Goal: Transaction & Acquisition: Book appointment/travel/reservation

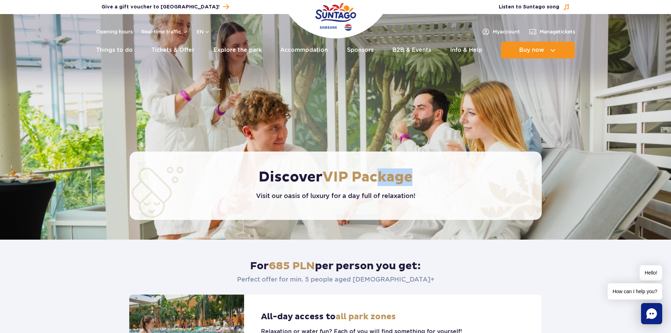
drag, startPoint x: 429, startPoint y: 183, endPoint x: 379, endPoint y: 181, distance: 49.3
click at [379, 181] on h1 "Discover VIP Package" at bounding box center [335, 177] width 317 height 18
drag, startPoint x: 380, startPoint y: 181, endPoint x: 449, endPoint y: 139, distance: 80.9
click at [380, 181] on span "VIP Package" at bounding box center [368, 177] width 90 height 18
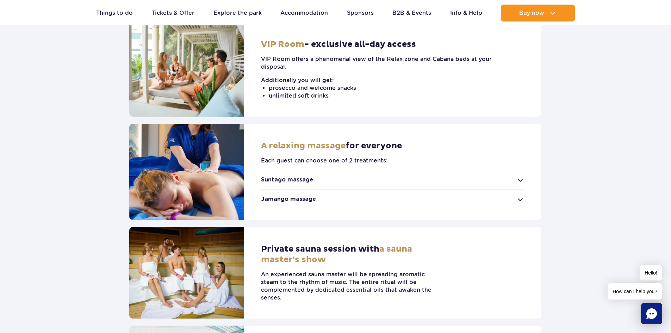
scroll to position [352, 0]
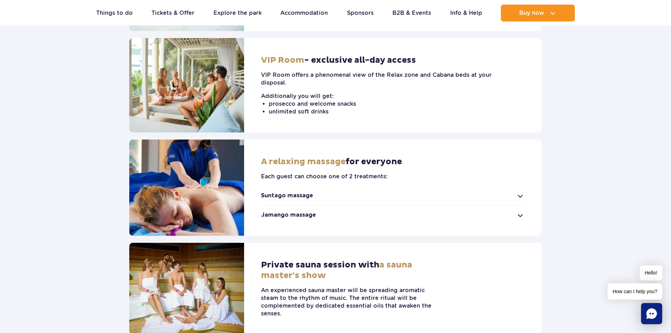
click at [303, 192] on strong "Suntago massage" at bounding box center [287, 196] width 52 height 8
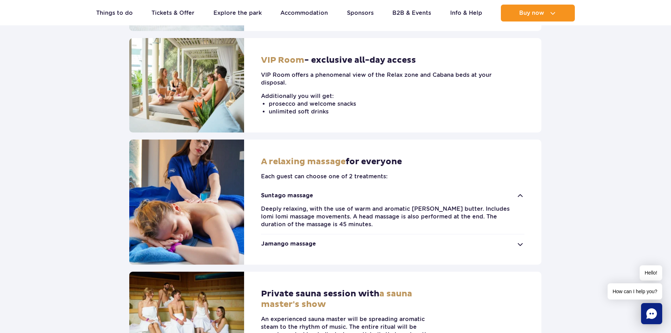
click at [304, 192] on strong "Suntago massage" at bounding box center [287, 196] width 52 height 8
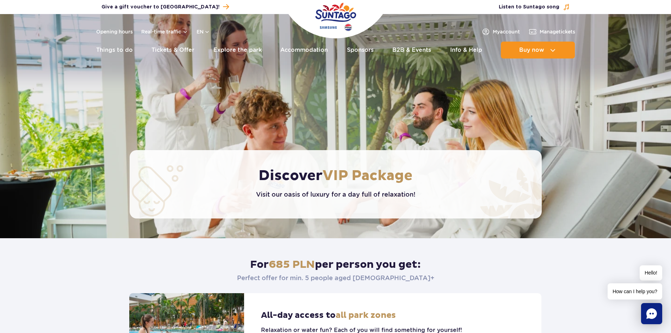
scroll to position [0, 0]
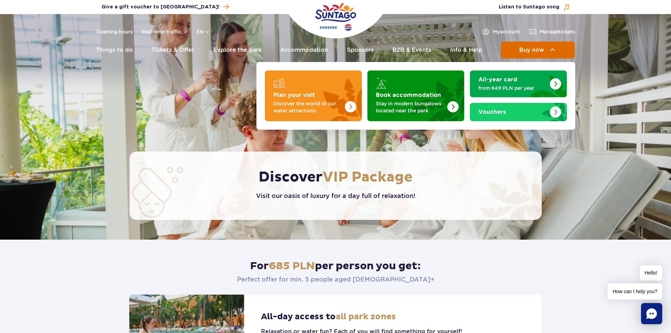
click at [551, 47] on img at bounding box center [552, 50] width 8 height 8
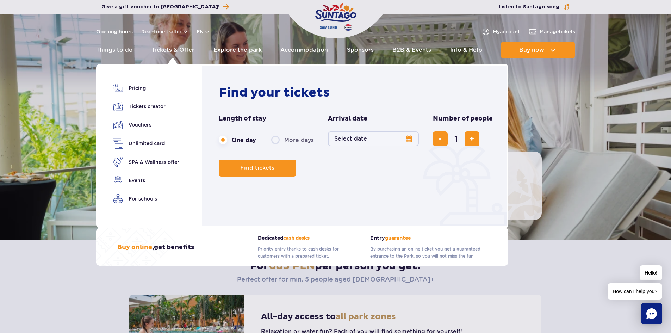
click at [319, 208] on div "Find your tickets Length of stay length of stay in navigation One day More days…" at bounding box center [356, 147] width 274 height 125
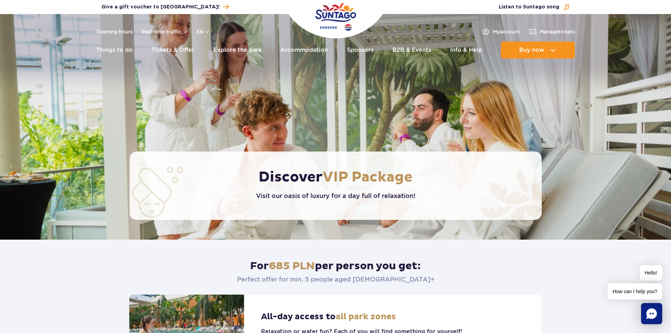
click at [559, 103] on img at bounding box center [335, 126] width 671 height 225
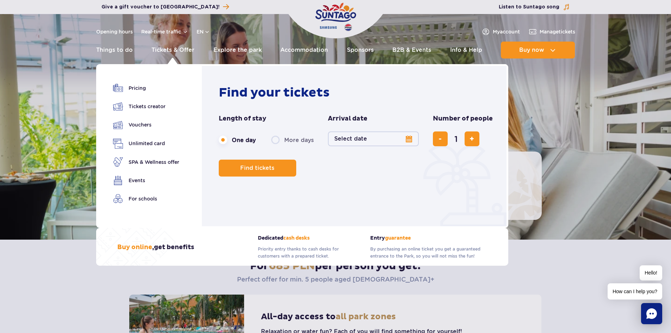
click at [274, 138] on label "More days" at bounding box center [292, 139] width 43 height 15
click at [274, 146] on input "More days" at bounding box center [275, 146] width 8 height 1
radio input "false"
radio input "true"
click at [407, 138] on button "Select date" at bounding box center [373, 138] width 91 height 15
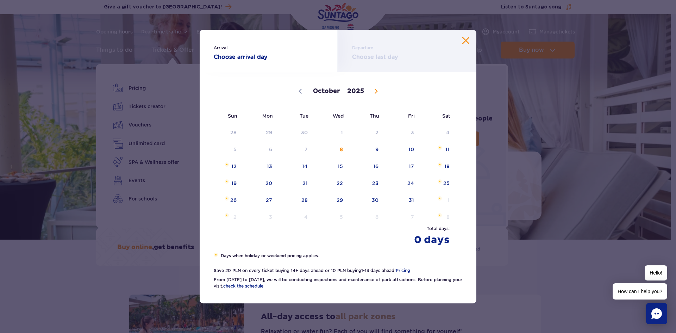
click at [379, 87] on span at bounding box center [376, 91] width 12 height 12
click at [373, 91] on span at bounding box center [376, 91] width 12 height 12
select select "11"
click at [412, 183] on span "26" at bounding box center [402, 183] width 36 height 16
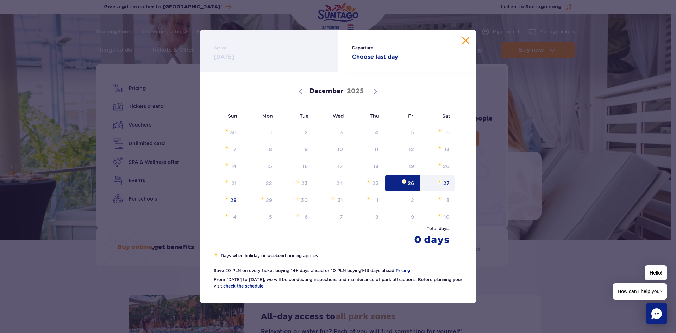
click at [443, 182] on span "27" at bounding box center [438, 183] width 36 height 16
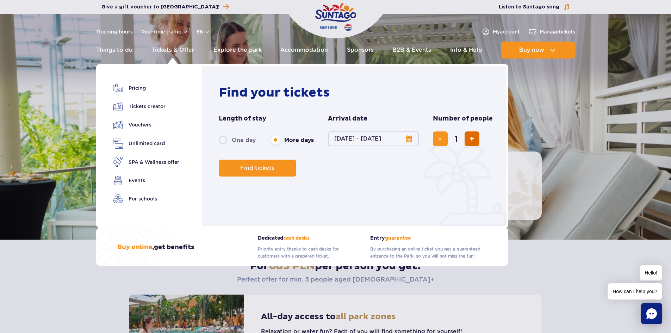
click at [475, 138] on button "add ticket" at bounding box center [472, 138] width 15 height 15
type input "4"
click at [268, 172] on button "Find tickets" at bounding box center [257, 168] width 77 height 17
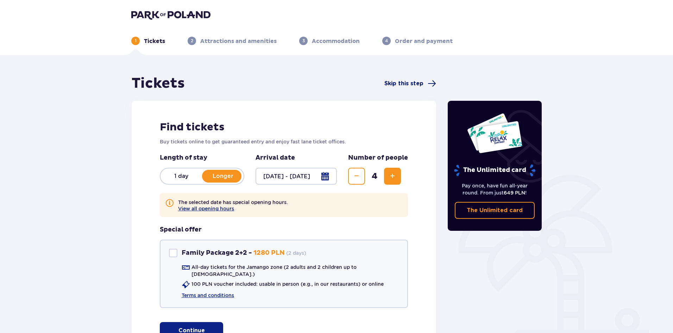
click at [399, 81] on span "Skip this step" at bounding box center [404, 84] width 39 height 8
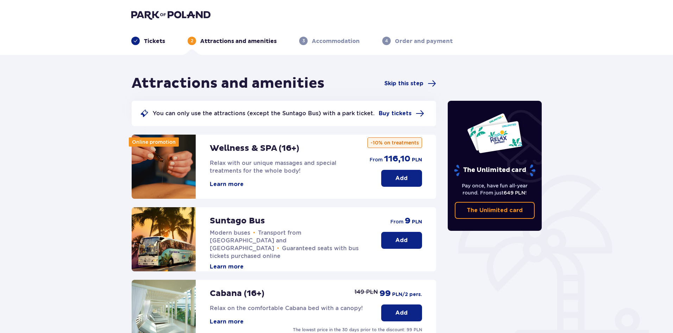
click at [417, 88] on div "Attractions and amenities Skip this step" at bounding box center [284, 84] width 305 height 18
click at [416, 82] on span "Skip this step" at bounding box center [404, 84] width 39 height 8
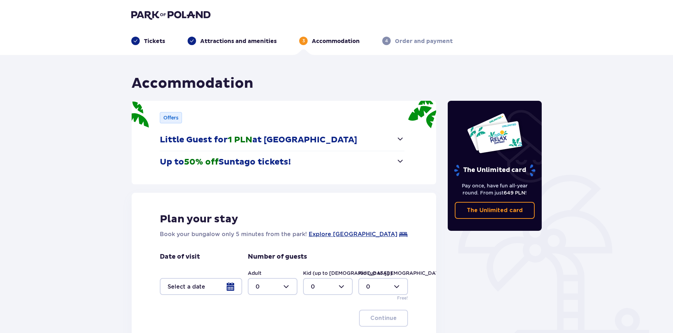
click at [178, 10] on img at bounding box center [170, 15] width 79 height 10
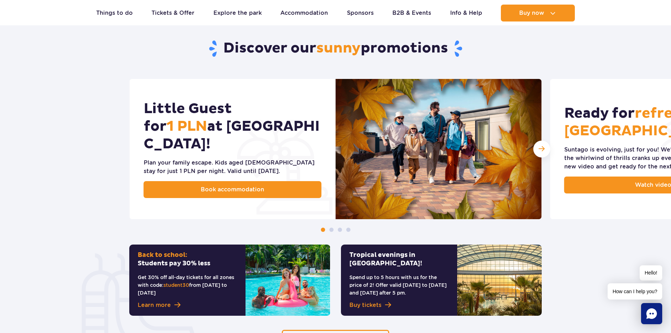
scroll to position [106, 0]
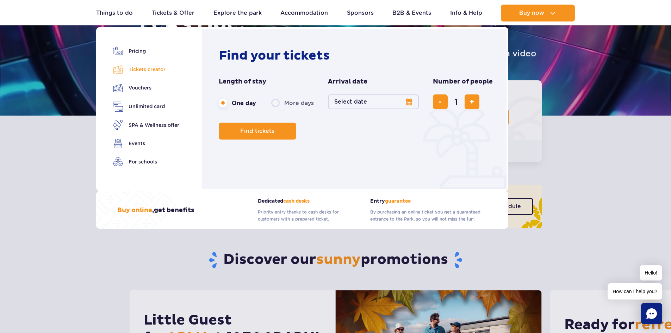
click at [158, 69] on link "Tickets creator" at bounding box center [146, 69] width 66 height 10
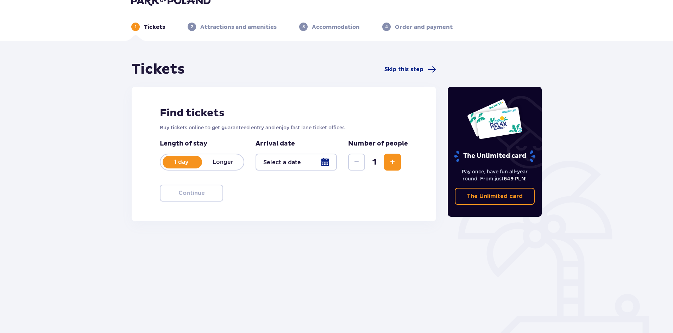
scroll to position [26, 0]
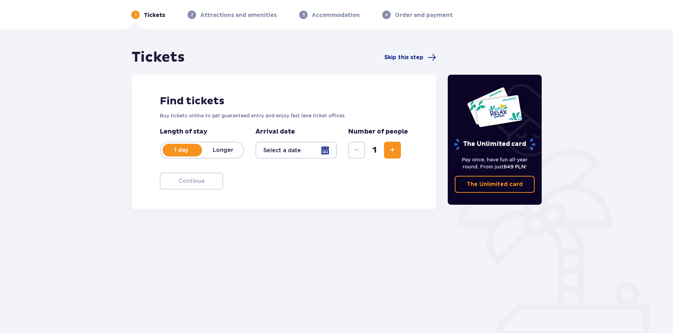
click at [223, 154] on div "1 day Longer" at bounding box center [202, 150] width 85 height 17
click at [327, 149] on div at bounding box center [296, 150] width 81 height 17
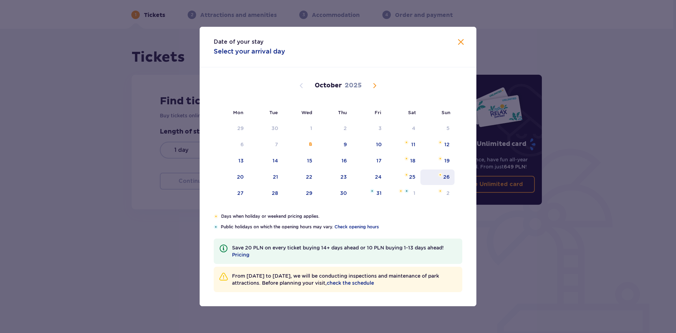
click at [444, 175] on div "26" at bounding box center [446, 176] width 6 height 7
click at [233, 192] on div "27" at bounding box center [231, 193] width 35 height 15
type input "[DATE] - [DATE]"
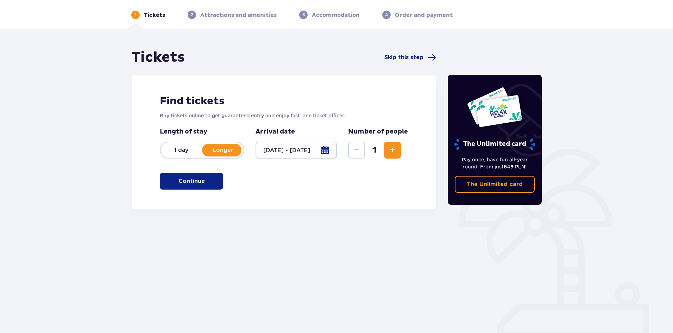
click at [394, 148] on span "Increase" at bounding box center [392, 150] width 8 height 8
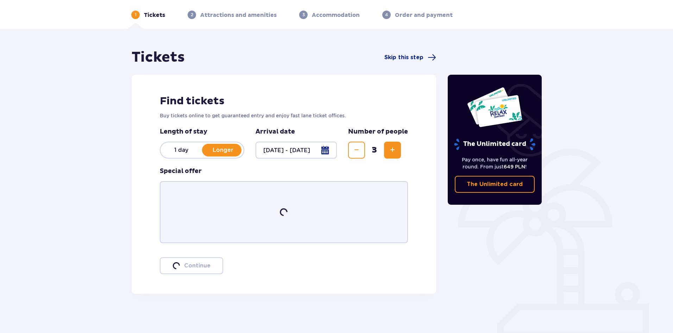
click at [394, 148] on span "Increase" at bounding box center [392, 150] width 8 height 8
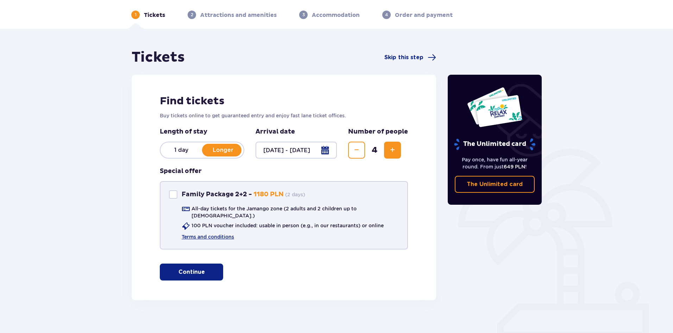
click at [172, 193] on div "Family Package 2+2" at bounding box center [173, 194] width 8 height 8
checkbox input "true"
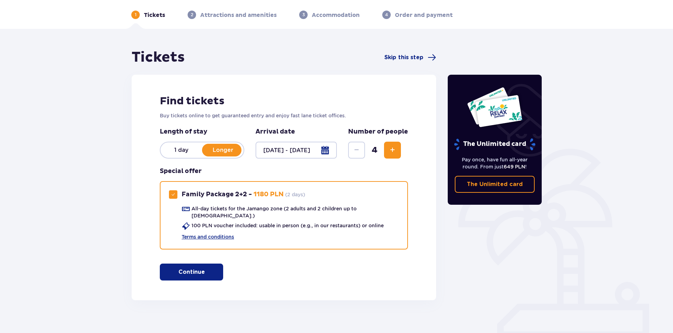
click at [203, 270] on span "button" at bounding box center [206, 272] width 8 height 8
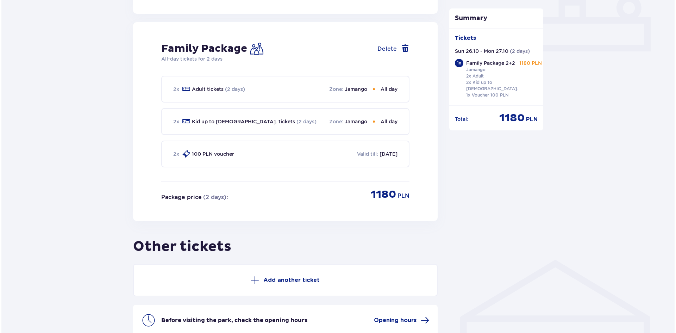
scroll to position [377, 0]
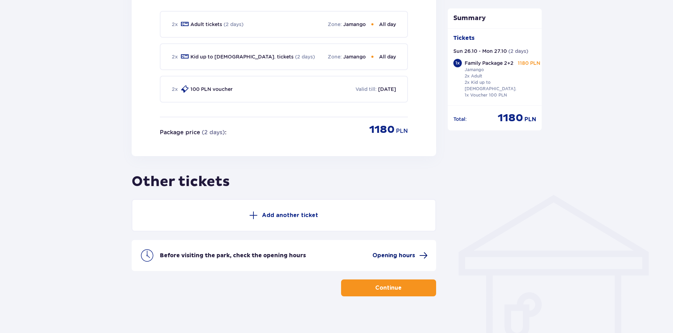
click at [411, 251] on span "Opening hours" at bounding box center [394, 255] width 43 height 8
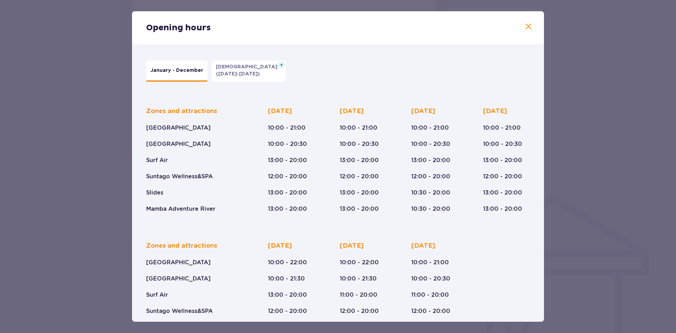
click at [530, 24] on span at bounding box center [528, 27] width 8 height 8
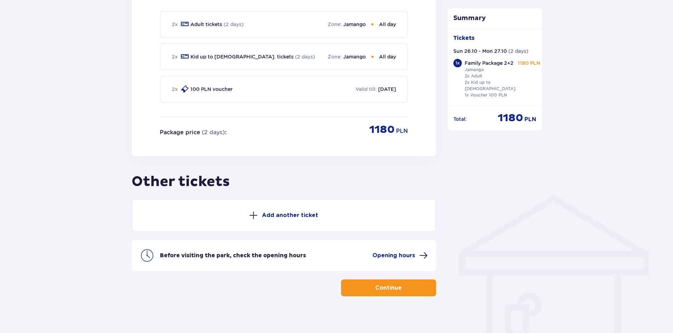
click at [392, 284] on p "Continue" at bounding box center [388, 288] width 26 height 8
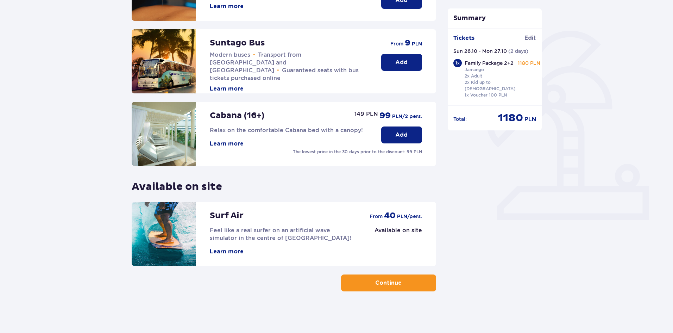
scroll to position [145, 0]
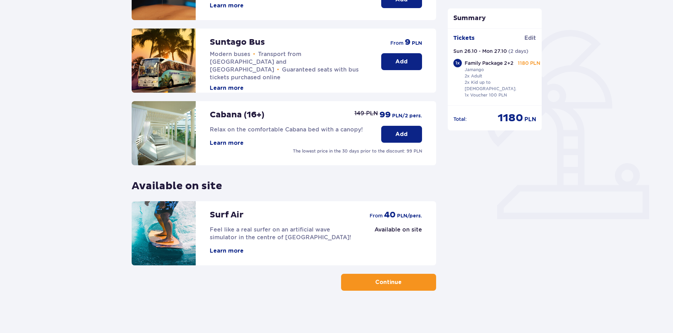
click at [388, 289] on button "Continue" at bounding box center [388, 282] width 95 height 17
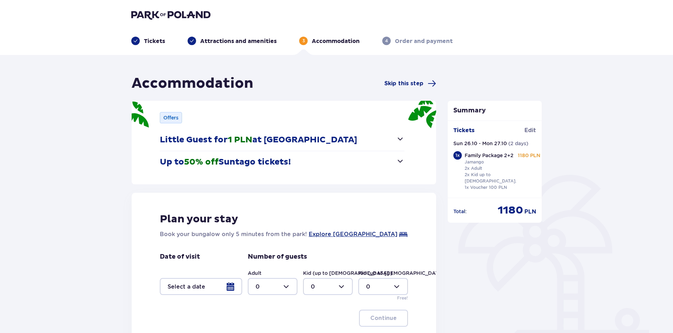
click at [274, 163] on p "Up to 50% off Suntago tickets!" at bounding box center [225, 162] width 131 height 11
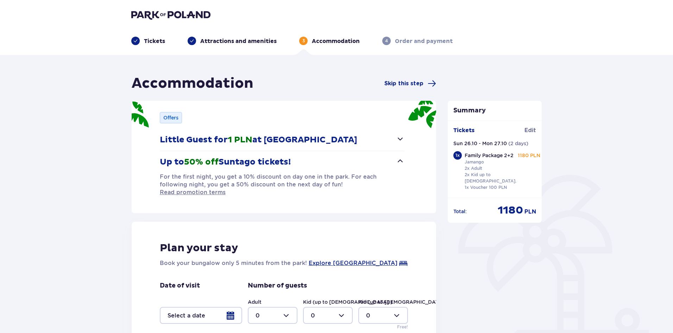
click at [280, 161] on p "Up to 50% off Suntago tickets!" at bounding box center [225, 162] width 131 height 11
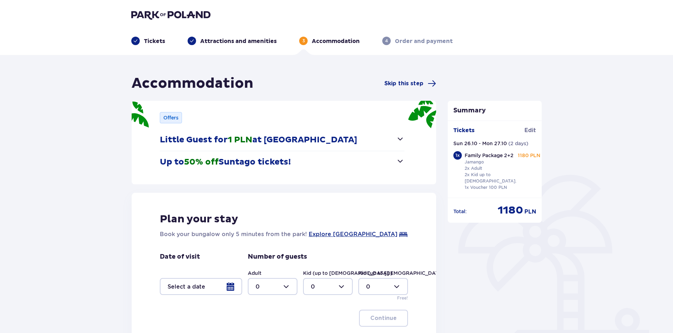
click at [309, 136] on p "Little Guest for 1 PLN at [GEOGRAPHIC_DATA]" at bounding box center [259, 140] width 198 height 11
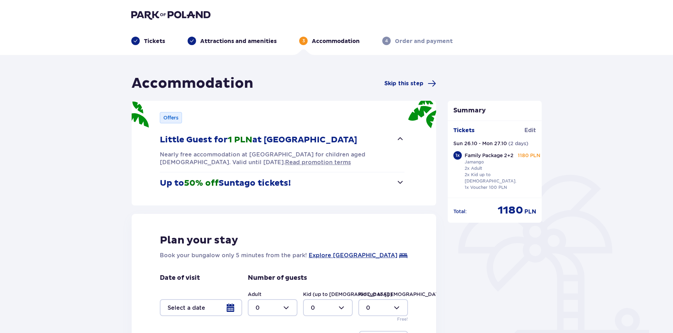
click at [309, 136] on p "Little Guest for 1 PLN at [GEOGRAPHIC_DATA]" at bounding box center [259, 140] width 198 height 11
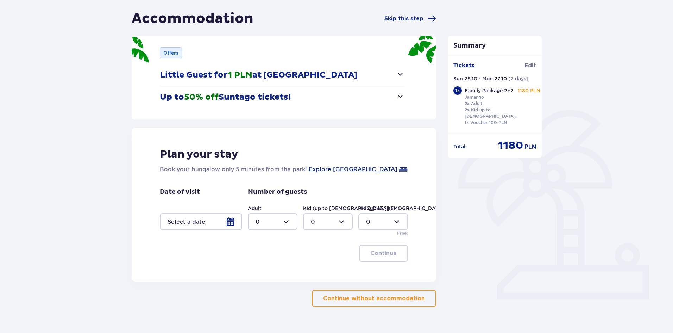
scroll to position [70, 0]
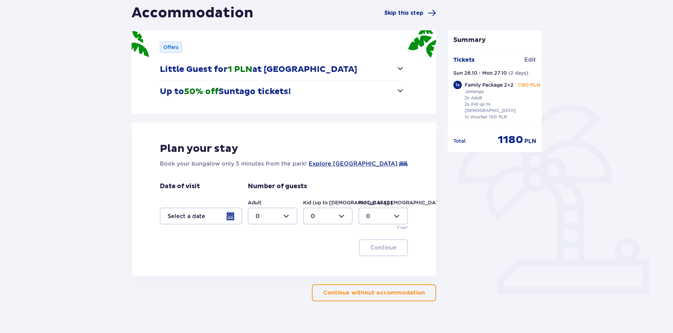
click at [228, 218] on div at bounding box center [201, 215] width 82 height 17
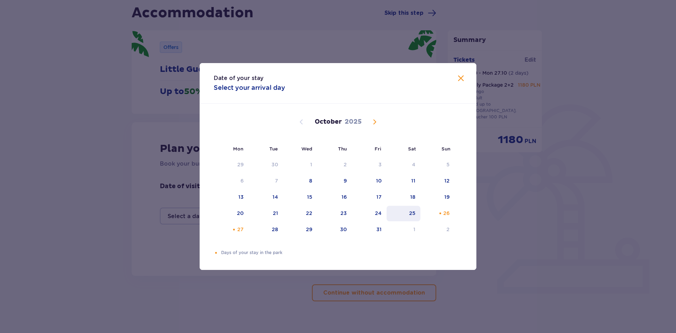
click at [406, 213] on div "25" at bounding box center [404, 213] width 34 height 15
click at [463, 79] on span "Close" at bounding box center [461, 78] width 8 height 8
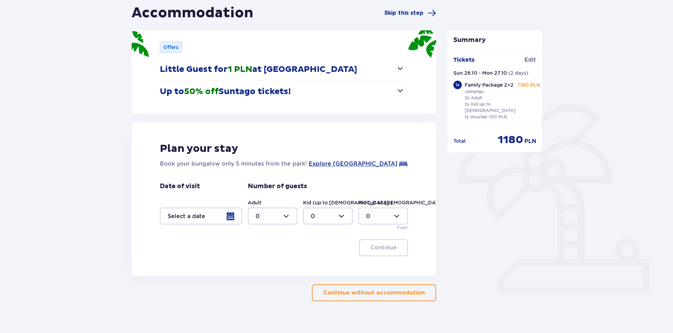
click at [236, 215] on div at bounding box center [201, 215] width 82 height 17
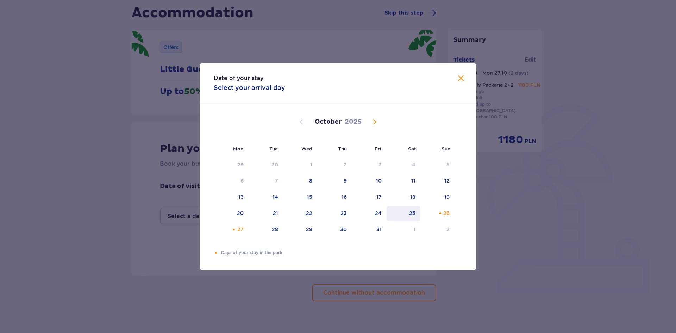
click at [414, 214] on div "25" at bounding box center [412, 213] width 6 height 7
click at [235, 230] on div "Orange dot" at bounding box center [234, 229] width 5 height 5
type input "[DATE] - [DATE]"
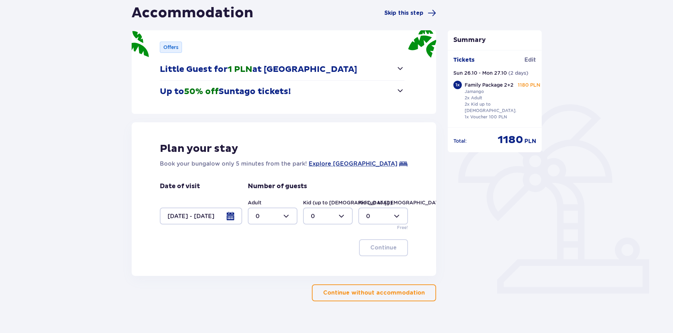
click at [287, 214] on div at bounding box center [273, 215] width 50 height 17
click at [261, 267] on div "2" at bounding box center [273, 267] width 34 height 8
type input "2"
click at [333, 216] on div at bounding box center [328, 215] width 50 height 17
click at [313, 252] on p "1" at bounding box center [312, 252] width 2 height 8
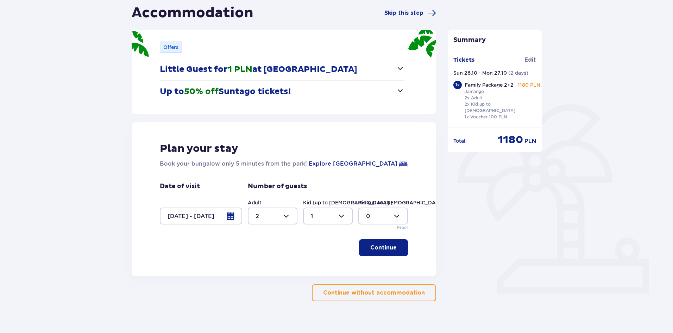
click at [374, 214] on div at bounding box center [384, 215] width 50 height 17
click at [328, 214] on div at bounding box center [328, 215] width 50 height 17
click at [316, 267] on div "2" at bounding box center [328, 267] width 34 height 8
type input "2"
click at [390, 246] on p "Continue" at bounding box center [384, 248] width 26 height 8
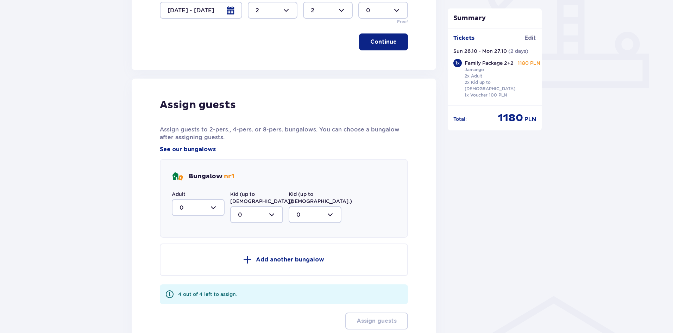
scroll to position [276, 0]
click at [198, 211] on div at bounding box center [198, 207] width 53 height 17
click at [186, 243] on div "1" at bounding box center [198, 244] width 37 height 8
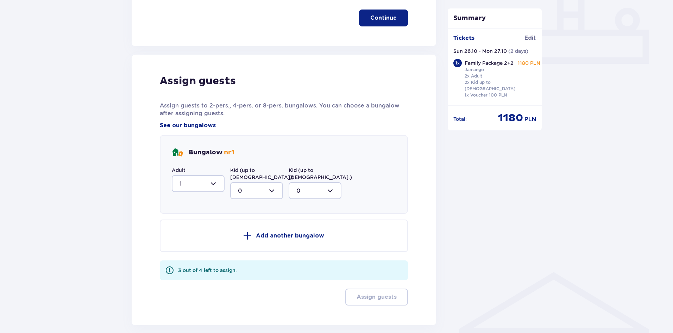
scroll to position [311, 0]
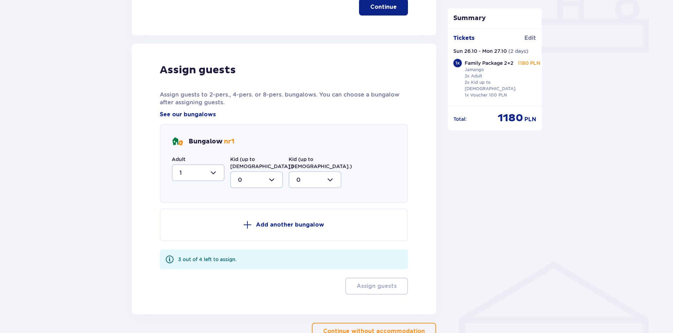
click at [217, 170] on div at bounding box center [198, 172] width 53 height 17
drag, startPoint x: 183, startPoint y: 212, endPoint x: 187, endPoint y: 224, distance: 12.9
click at [187, 224] on span "0 1 2" at bounding box center [198, 208] width 53 height 53
click at [197, 220] on div "2" at bounding box center [198, 224] width 37 height 8
type input "2"
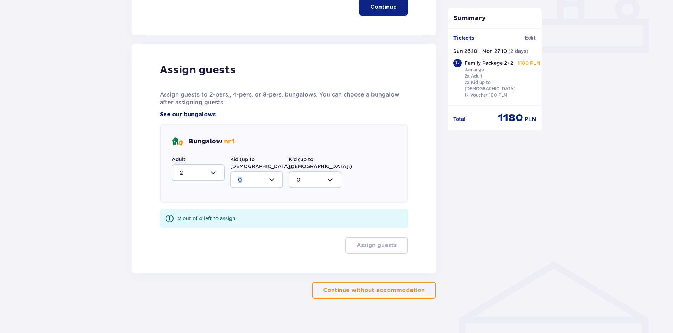
click at [277, 164] on div "Kid (up to [DEMOGRAPHIC_DATA].) 0" at bounding box center [256, 172] width 53 height 32
click at [265, 178] on div at bounding box center [256, 179] width 53 height 17
click at [239, 227] on p "2" at bounding box center [240, 231] width 4 height 8
type input "2"
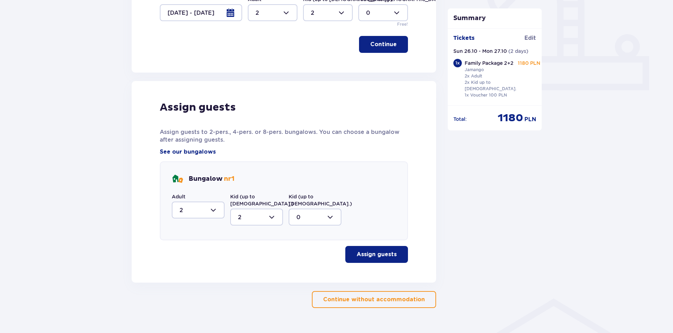
scroll to position [284, 0]
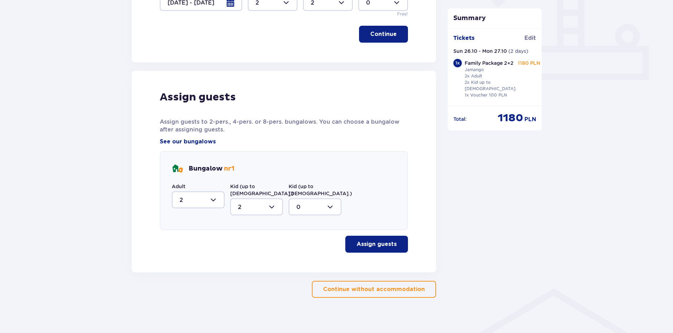
click at [385, 240] on p "Assign guests" at bounding box center [377, 244] width 40 height 8
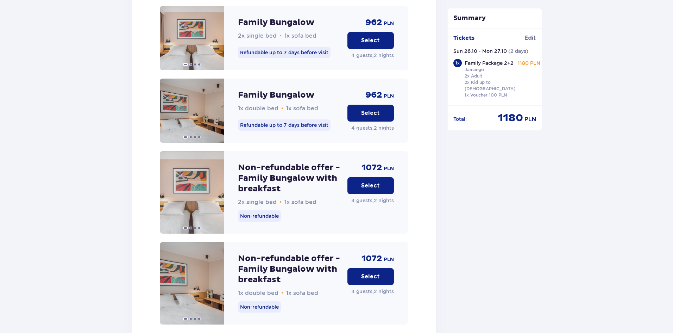
scroll to position [885, 0]
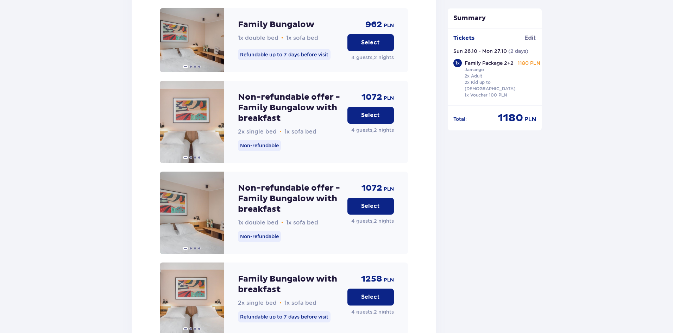
click at [263, 231] on p "Non-refundable" at bounding box center [259, 236] width 43 height 11
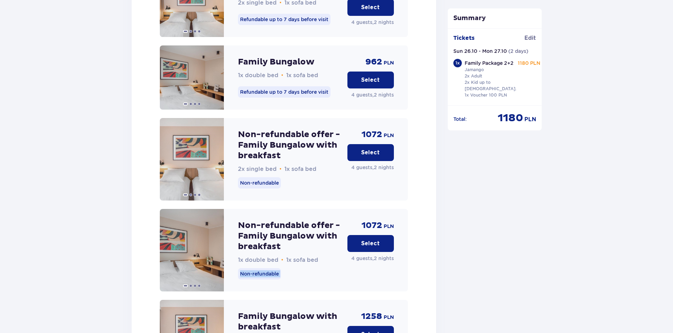
scroll to position [850, 0]
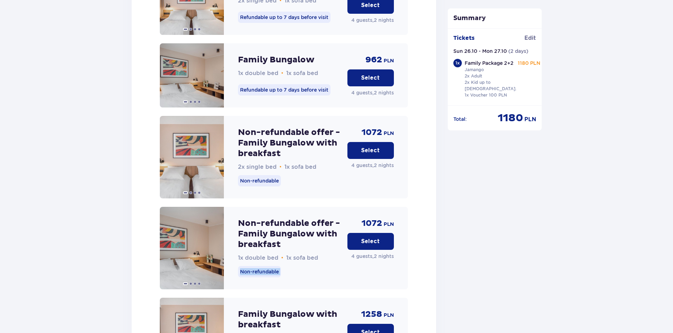
click at [354, 236] on button "Select" at bounding box center [371, 241] width 46 height 17
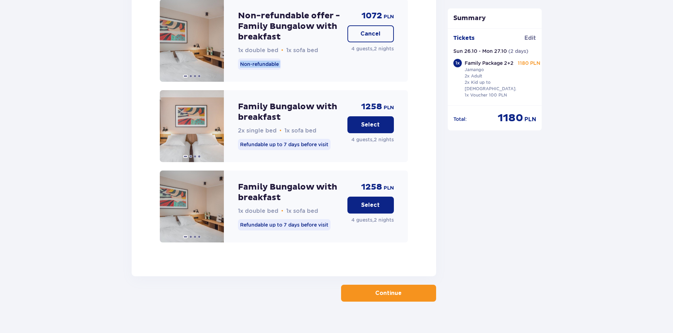
scroll to position [1062, 0]
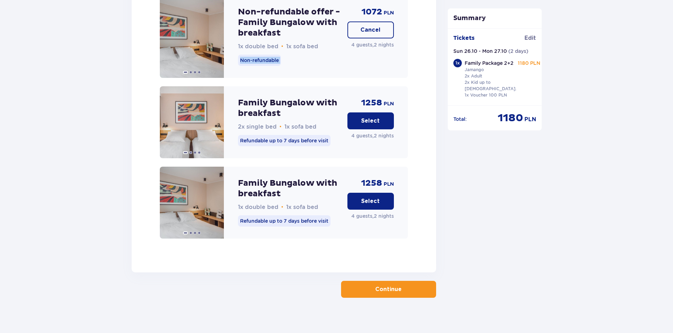
click at [400, 285] on span "button" at bounding box center [403, 289] width 8 height 8
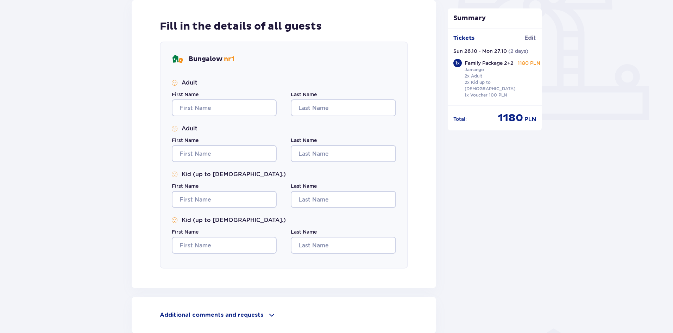
scroll to position [247, 0]
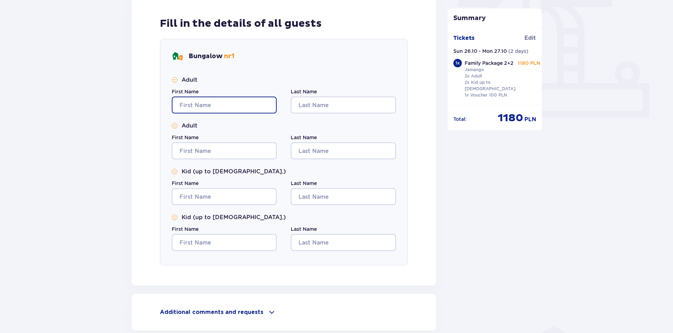
click at [213, 100] on input "First Name" at bounding box center [224, 105] width 105 height 17
click at [214, 102] on input "First Name" at bounding box center [224, 105] width 105 height 17
type input "Shivananjegowda"
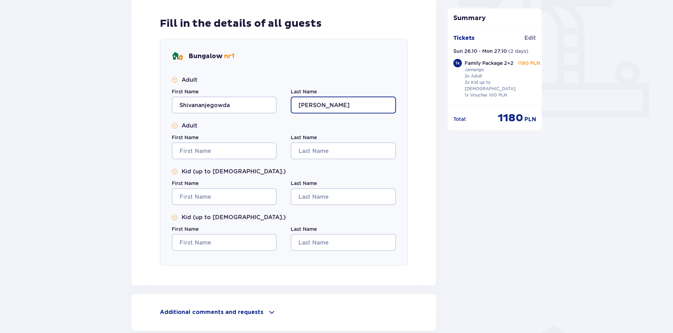
type input "[PERSON_NAME]"
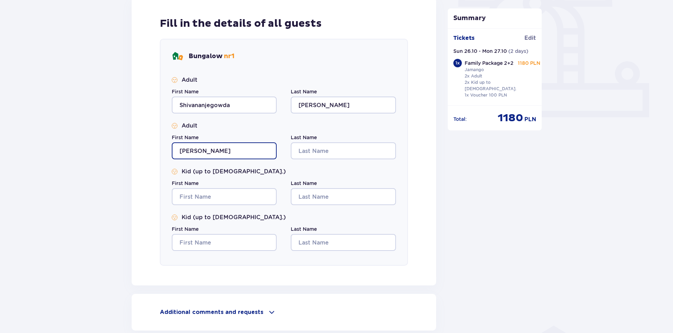
type input "[PERSON_NAME]"
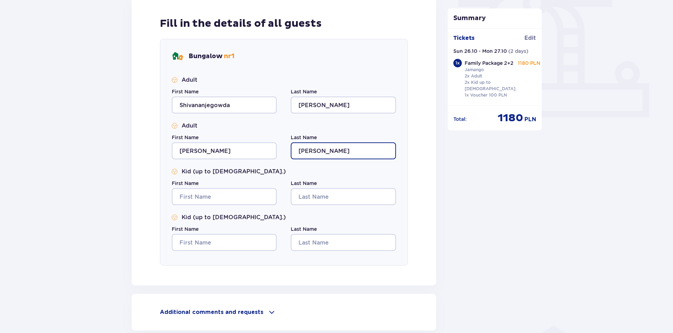
type input "[PERSON_NAME]"
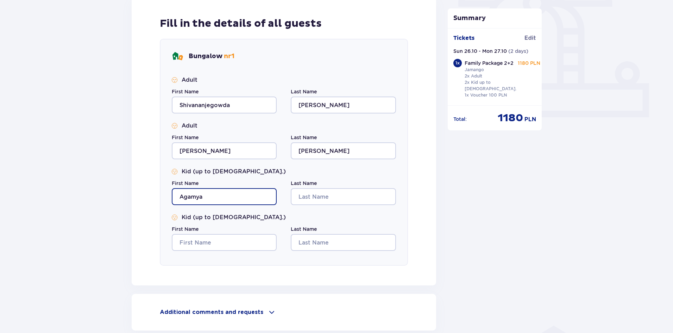
type input "Agamya"
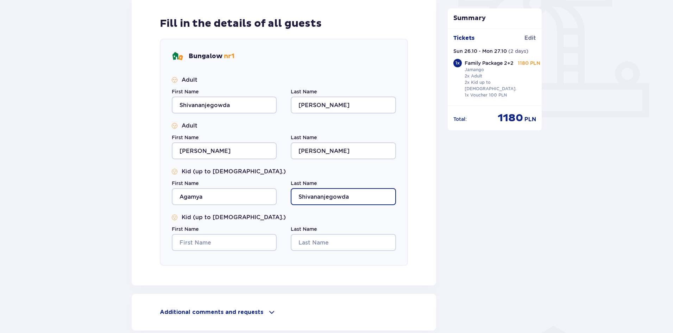
type input "Shivananjegowda"
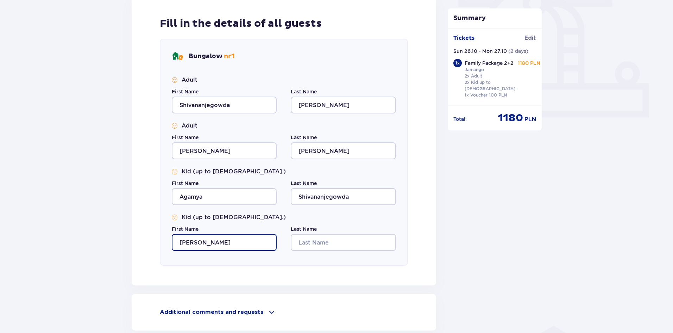
type input "[PERSON_NAME]"
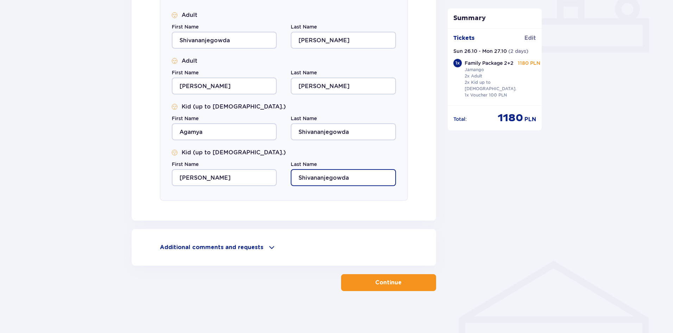
scroll to position [312, 0]
type input "Shivananjegowda"
click at [386, 280] on p "Continue" at bounding box center [388, 282] width 26 height 8
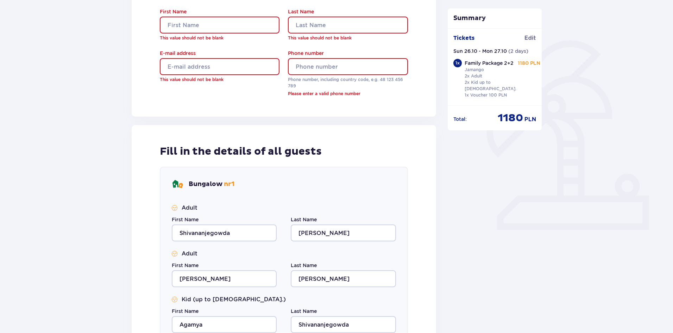
scroll to position [52, 0]
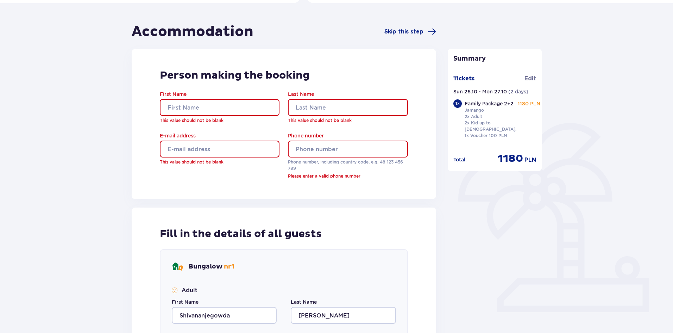
click at [192, 102] on input "First Name" at bounding box center [220, 107] width 120 height 17
type input "Shivananjegowda"
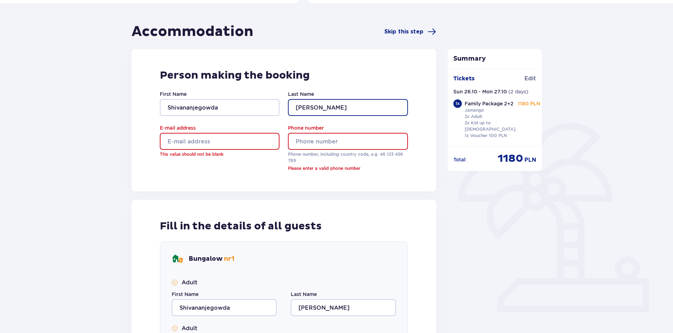
type input "[PERSON_NAME]"
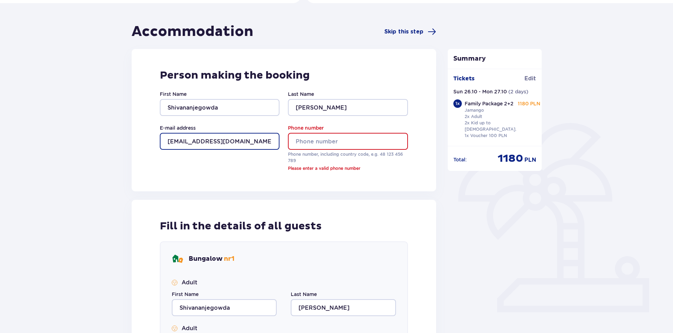
type input "[EMAIL_ADDRESS][DOMAIN_NAME]"
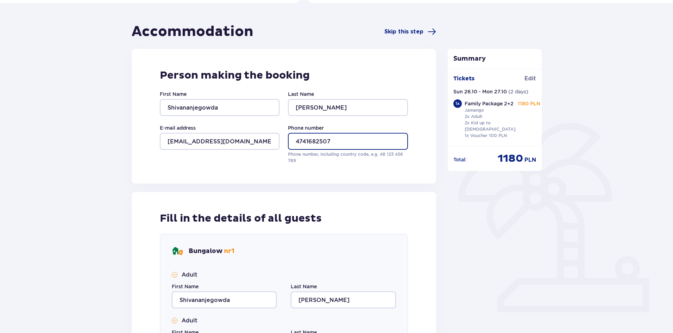
click at [294, 137] on input "4741682507" at bounding box center [348, 141] width 120 height 17
type input "[PHONE_NUMBER]"
click at [599, 248] on div "Accommodation Skip this step Person making the booking First Name Shivananjegow…" at bounding box center [336, 298] width 673 height 590
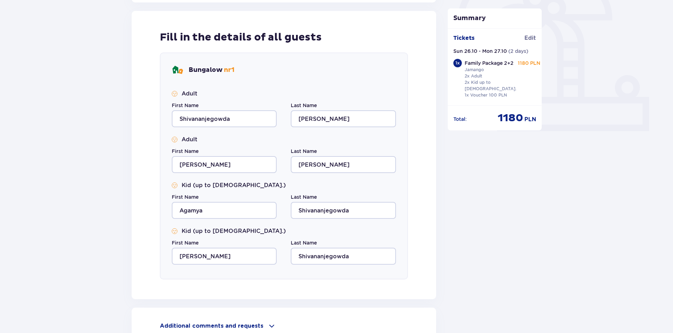
scroll to position [312, 0]
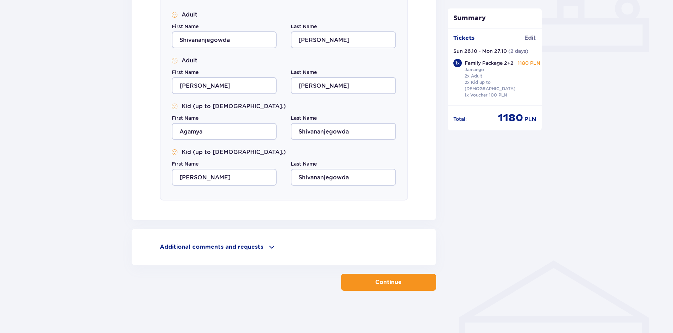
click at [391, 276] on button "Continue" at bounding box center [388, 282] width 95 height 17
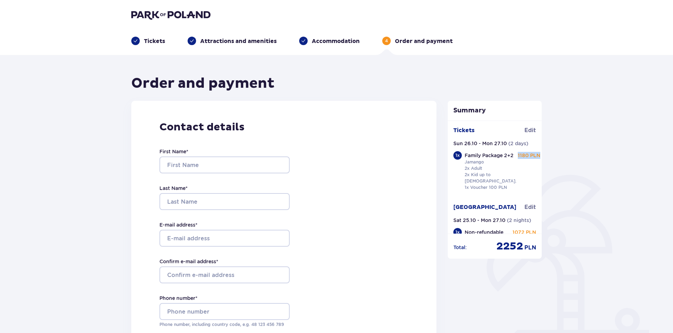
drag, startPoint x: 542, startPoint y: 173, endPoint x: 544, endPoint y: 194, distance: 20.9
